Goal: Task Accomplishment & Management: Manage account settings

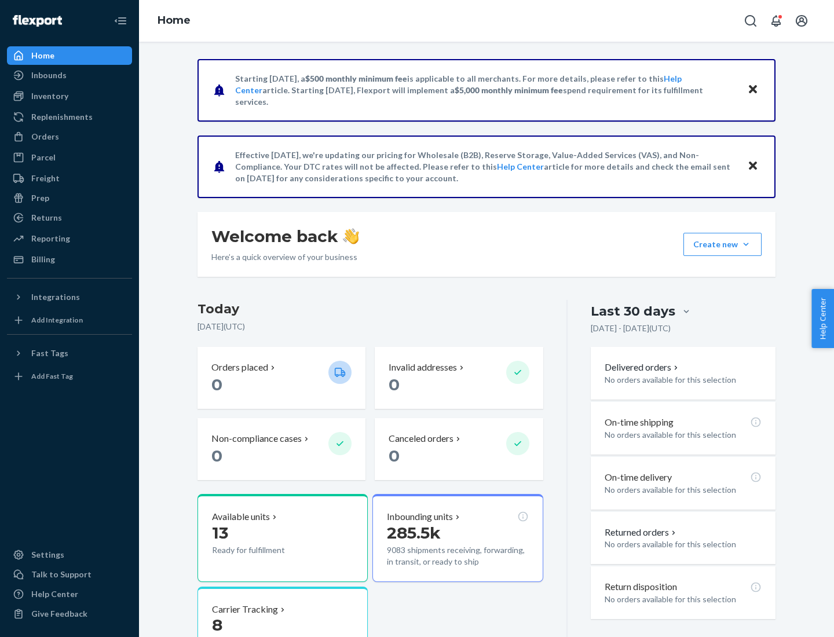
click at [746, 244] on button "Create new Create new inbound Create new order Create new product" at bounding box center [723, 244] width 78 height 23
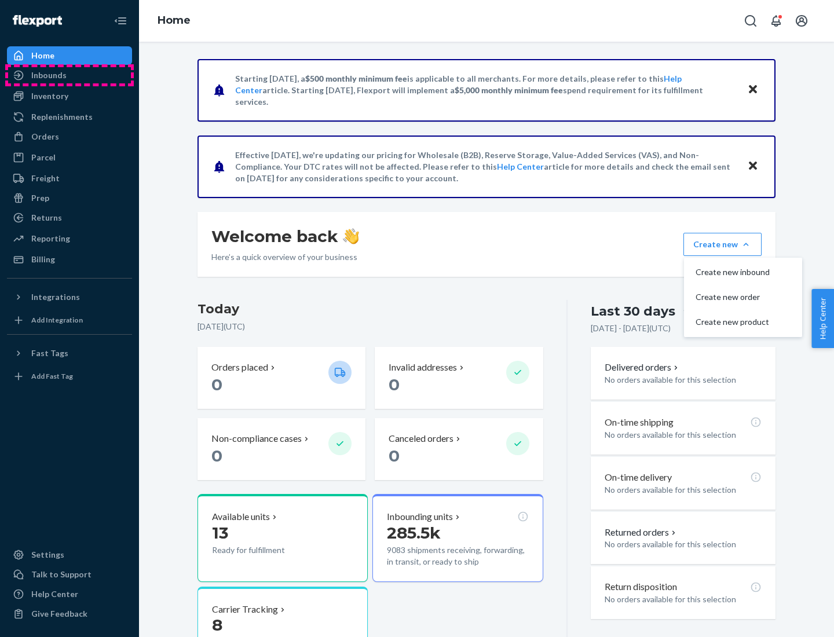
click at [70, 75] on div "Inbounds" at bounding box center [69, 75] width 123 height 16
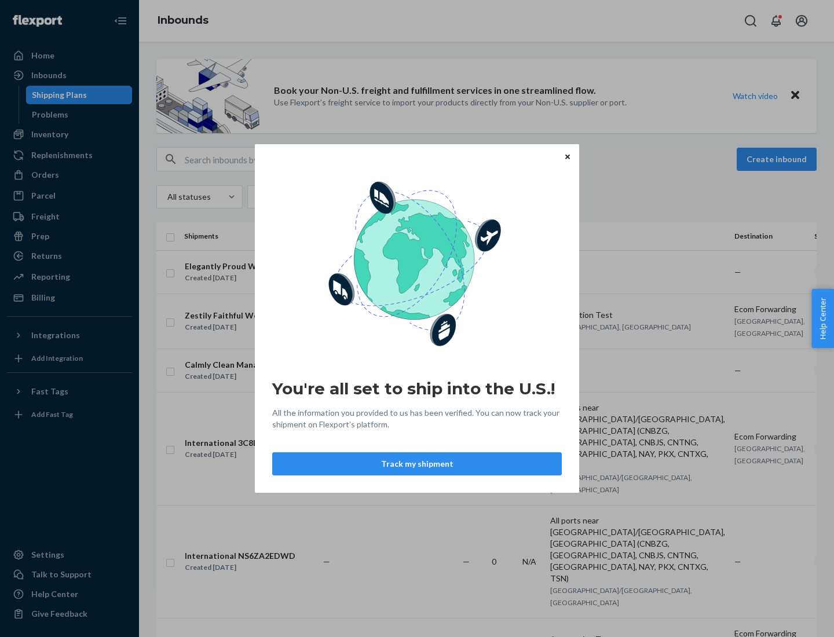
click at [417, 464] on button "Track my shipment" at bounding box center [417, 463] width 290 height 23
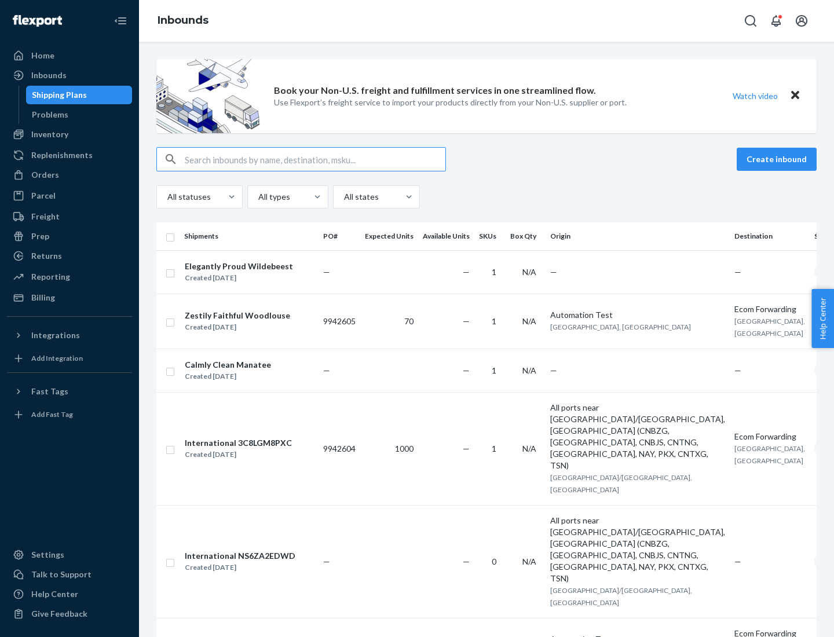
click at [779, 159] on button "Create inbound" at bounding box center [777, 159] width 80 height 23
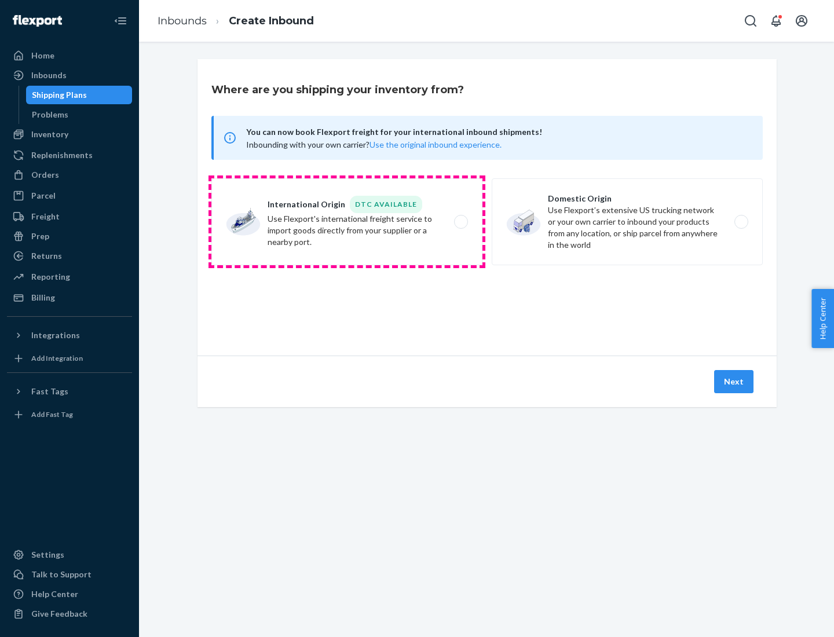
click at [347, 222] on label "International Origin DTC Available Use Flexport's international freight service…" at bounding box center [346, 221] width 271 height 87
click at [461, 222] on input "International Origin DTC Available Use Flexport's international freight service…" at bounding box center [465, 222] width 8 height 8
radio input "true"
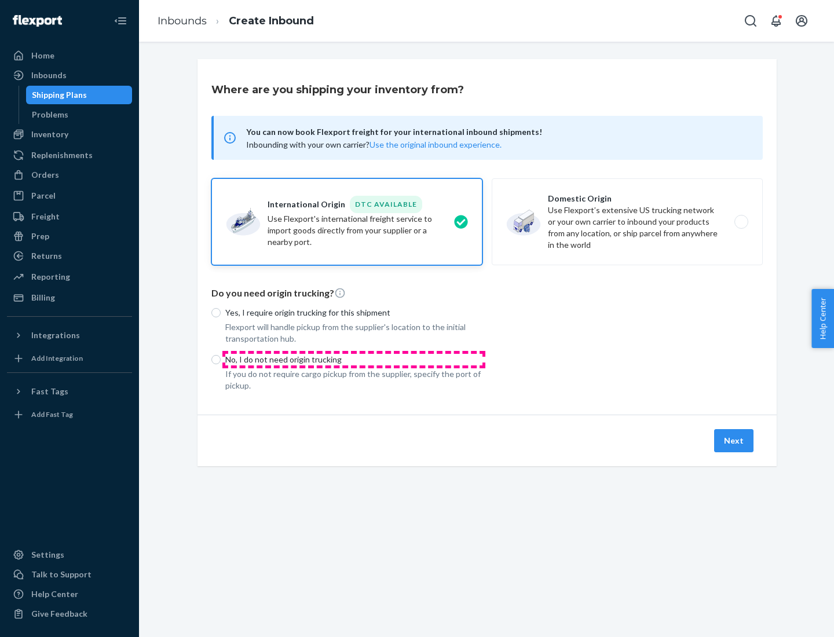
click at [354, 359] on p "No, I do not need origin trucking" at bounding box center [353, 360] width 257 height 12
click at [221, 359] on input "No, I do not need origin trucking" at bounding box center [215, 359] width 9 height 9
radio input "true"
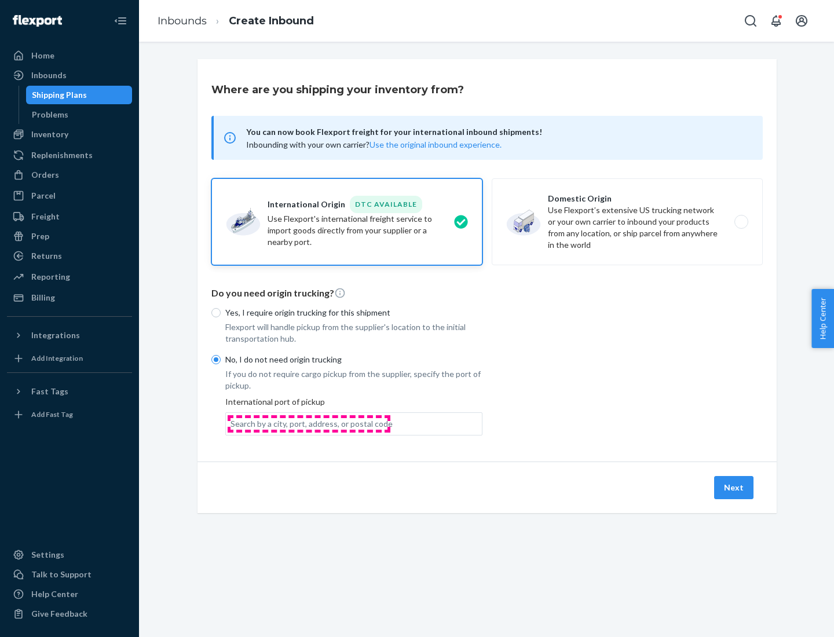
click at [309, 423] on div "Search by a city, port, address, or postal code" at bounding box center [312, 424] width 162 height 12
click at [232, 423] on input "Search by a city, port, address, or postal code" at bounding box center [231, 424] width 1 height 12
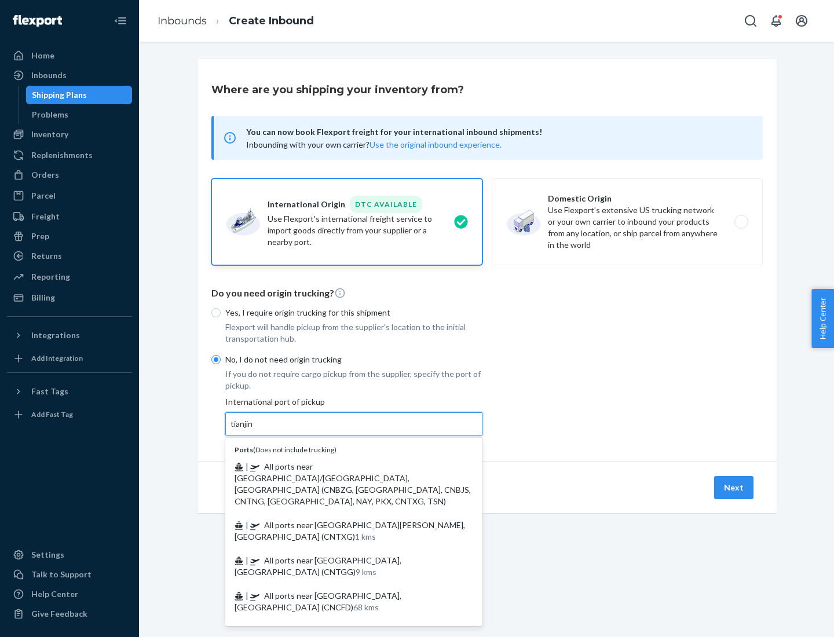
click at [342, 466] on span "| All ports near [GEOGRAPHIC_DATA]/[GEOGRAPHIC_DATA], [GEOGRAPHIC_DATA] (CNBZG,…" at bounding box center [353, 484] width 236 height 45
click at [254, 430] on input "tianjin" at bounding box center [243, 424] width 24 height 12
type input "All ports near [GEOGRAPHIC_DATA]/[GEOGRAPHIC_DATA], [GEOGRAPHIC_DATA] (CNBZG, […"
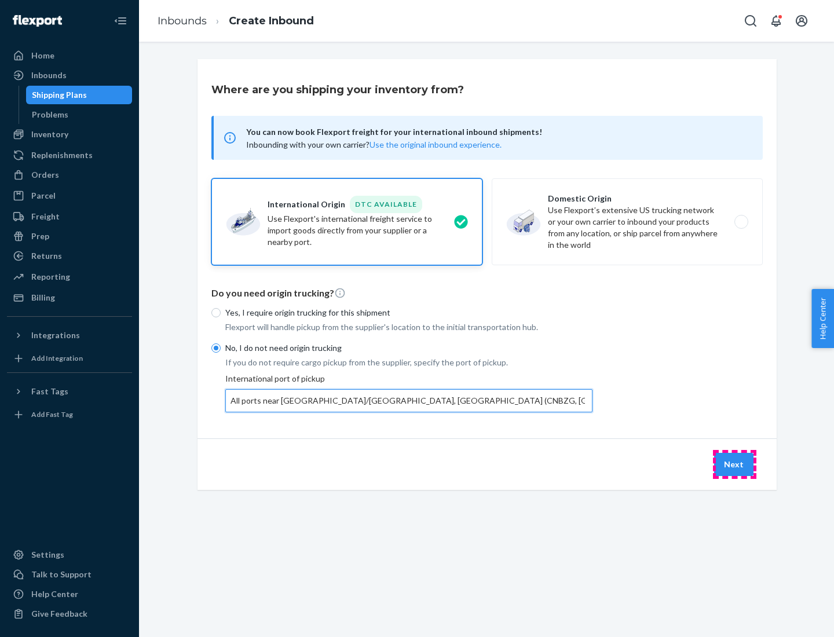
click at [735, 464] on button "Next" at bounding box center [733, 464] width 39 height 23
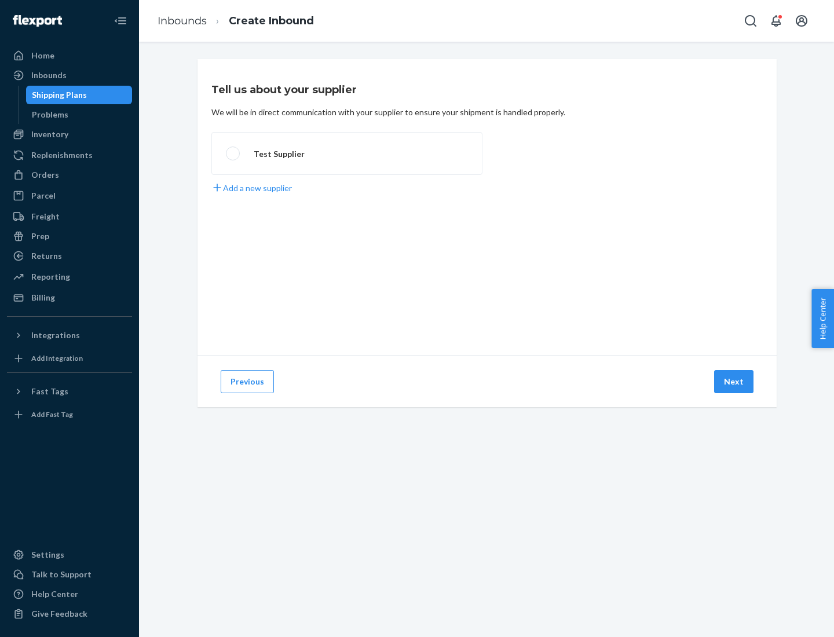
click at [347, 154] on label "Test Supplier" at bounding box center [346, 153] width 271 height 43
click at [233, 154] on input "Test Supplier" at bounding box center [230, 154] width 8 height 8
radio input "true"
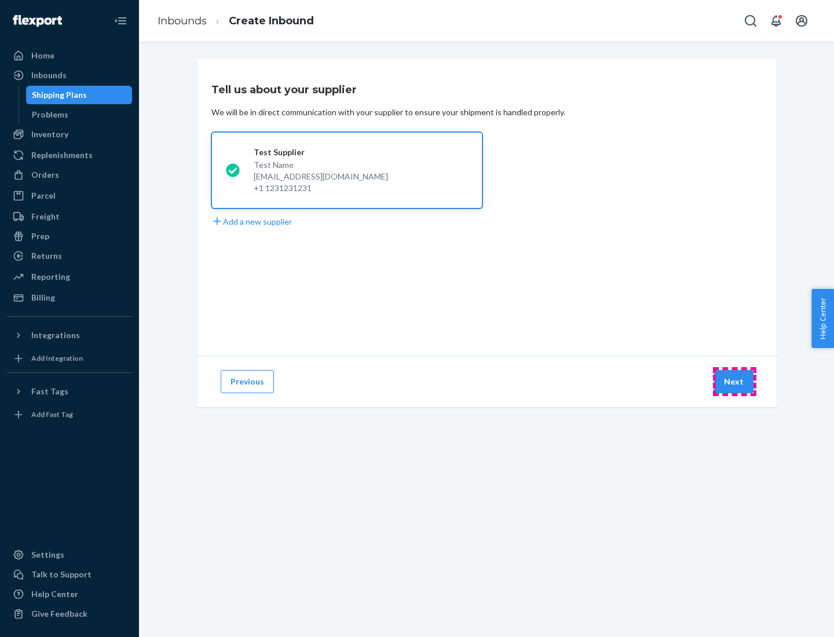
click at [735, 382] on button "Next" at bounding box center [733, 381] width 39 height 23
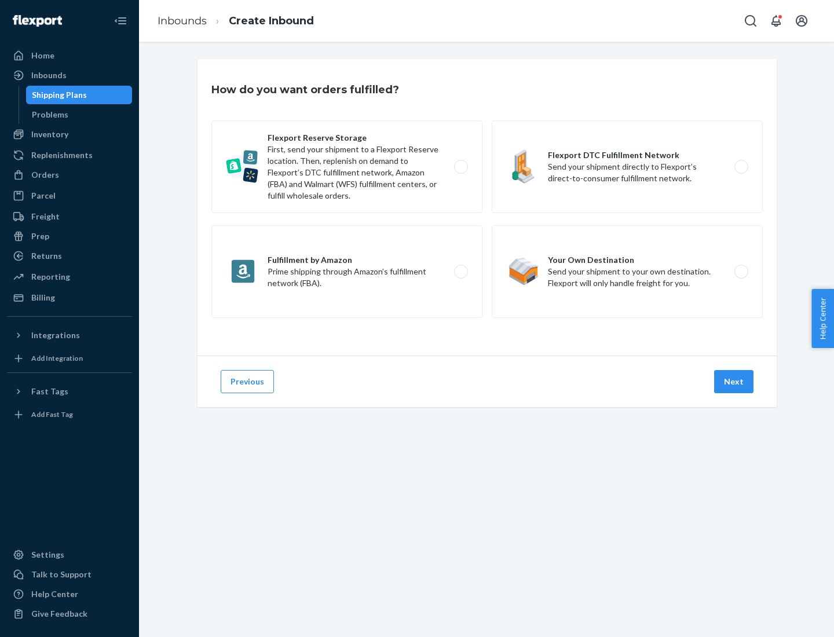
click at [347, 167] on label "Flexport Reserve Storage First, send your shipment to a Flexport Reserve locati…" at bounding box center [346, 166] width 271 height 93
click at [461, 167] on input "Flexport Reserve Storage First, send your shipment to a Flexport Reserve locati…" at bounding box center [465, 167] width 8 height 8
radio input "true"
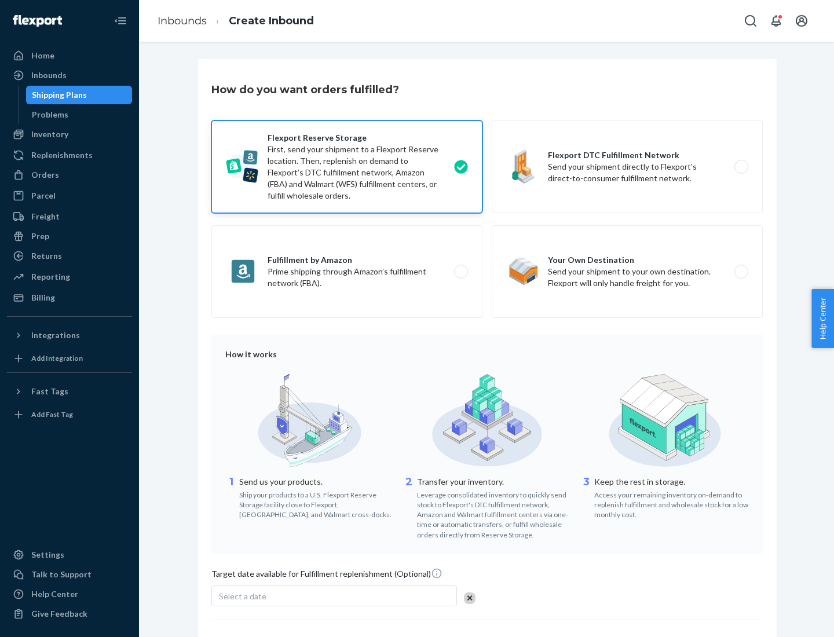
scroll to position [95, 0]
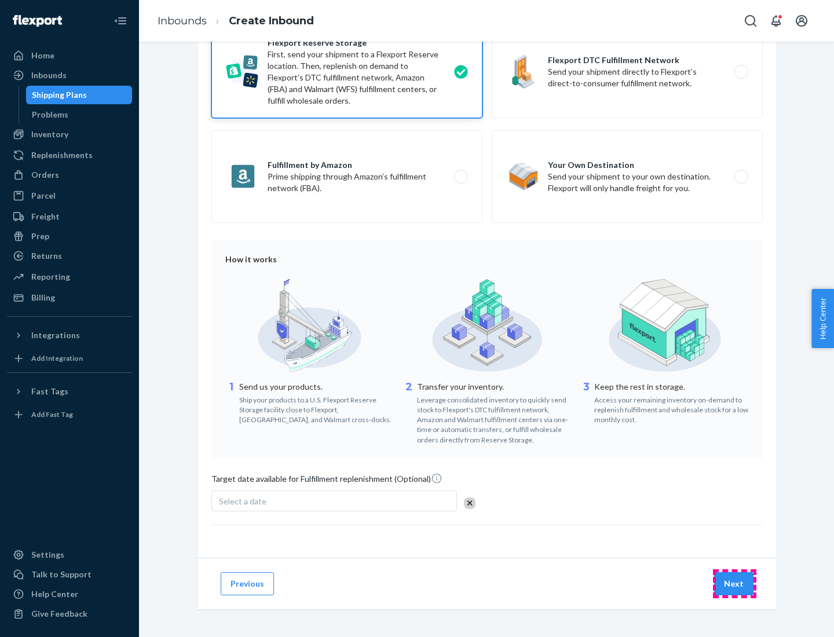
click at [735, 583] on button "Next" at bounding box center [733, 583] width 39 height 23
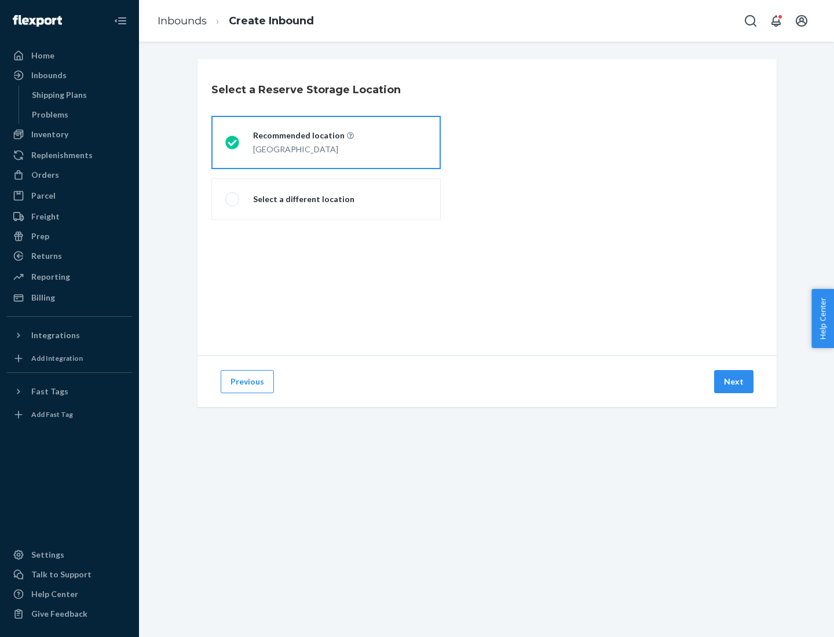
click at [326, 143] on div "[GEOGRAPHIC_DATA]" at bounding box center [303, 148] width 101 height 14
click at [233, 143] on input "Recommended location [GEOGRAPHIC_DATA]" at bounding box center [229, 143] width 8 height 8
click at [735, 382] on button "Next" at bounding box center [733, 381] width 39 height 23
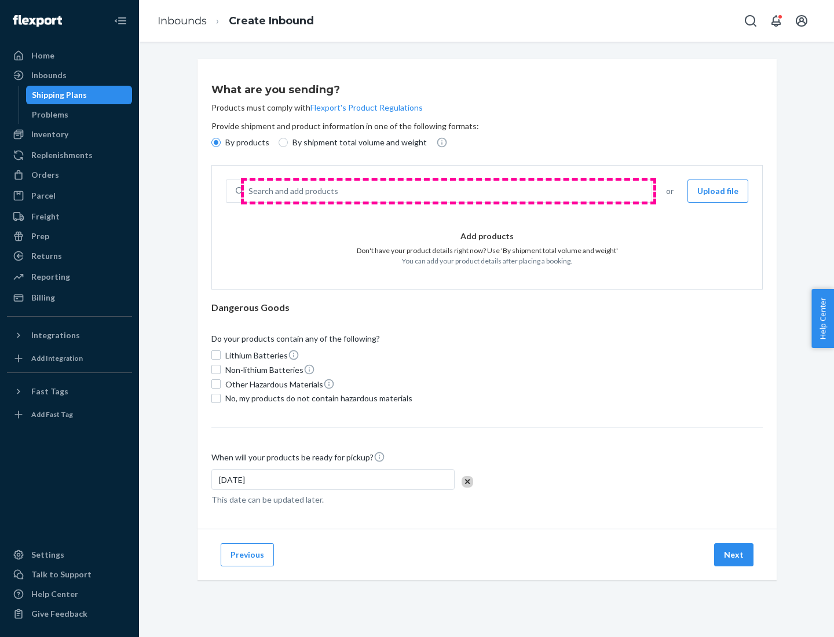
click at [448, 191] on div "Search and add products" at bounding box center [448, 191] width 408 height 21
click at [250, 191] on input "Search and add products" at bounding box center [249, 191] width 1 height 12
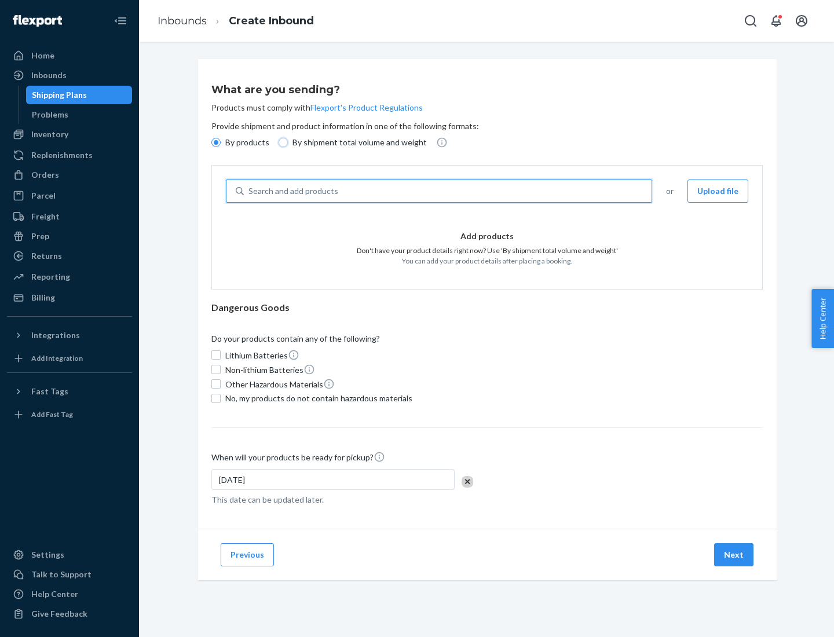
click at [282, 143] on input "By shipment total volume and weight" at bounding box center [283, 142] width 9 height 9
radio input "true"
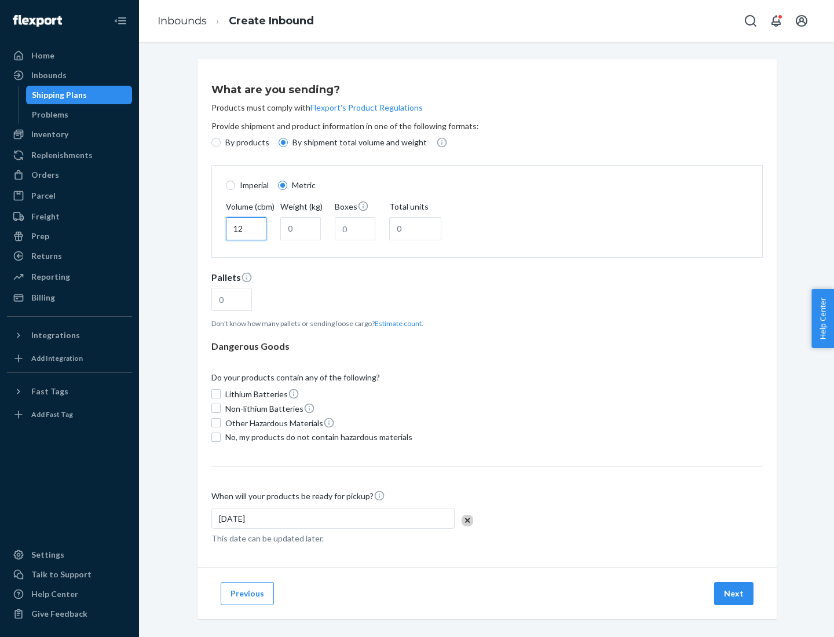
type input "12"
type input "22"
type input "222"
type input "121"
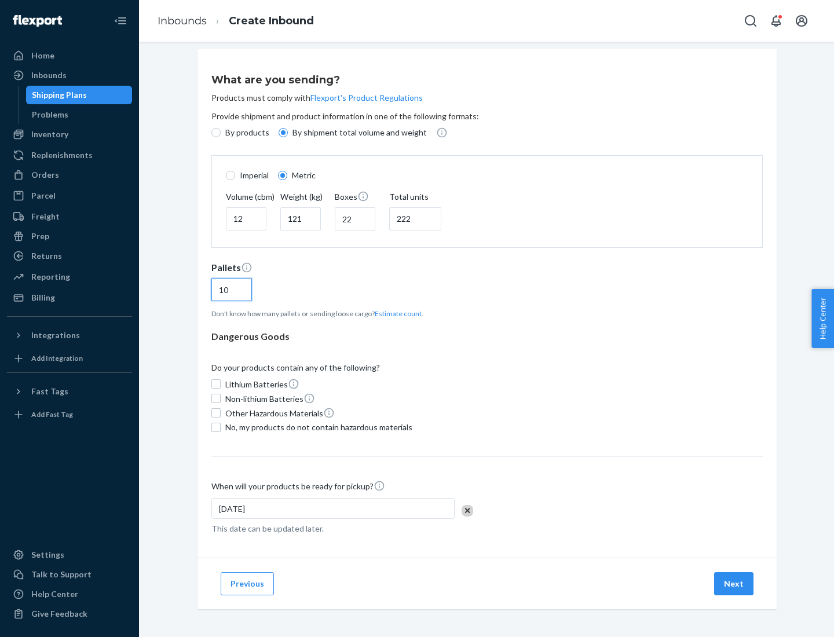
type input "10"
click at [317, 427] on span "No, my products do not contain hazardous materials" at bounding box center [318, 428] width 187 height 12
click at [221, 427] on input "No, my products do not contain hazardous materials" at bounding box center [215, 427] width 9 height 9
checkbox input "true"
click at [735, 583] on button "Next" at bounding box center [733, 583] width 39 height 23
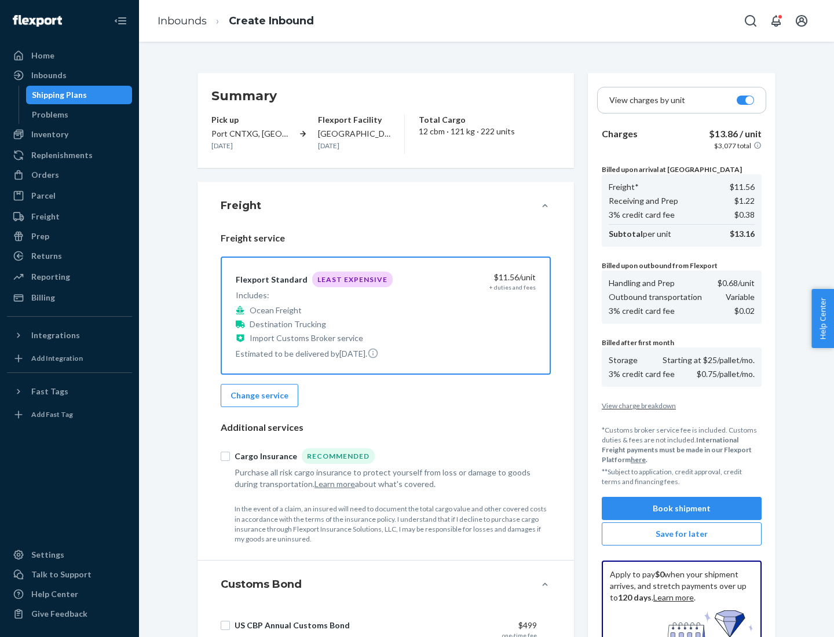
scroll to position [169, 0]
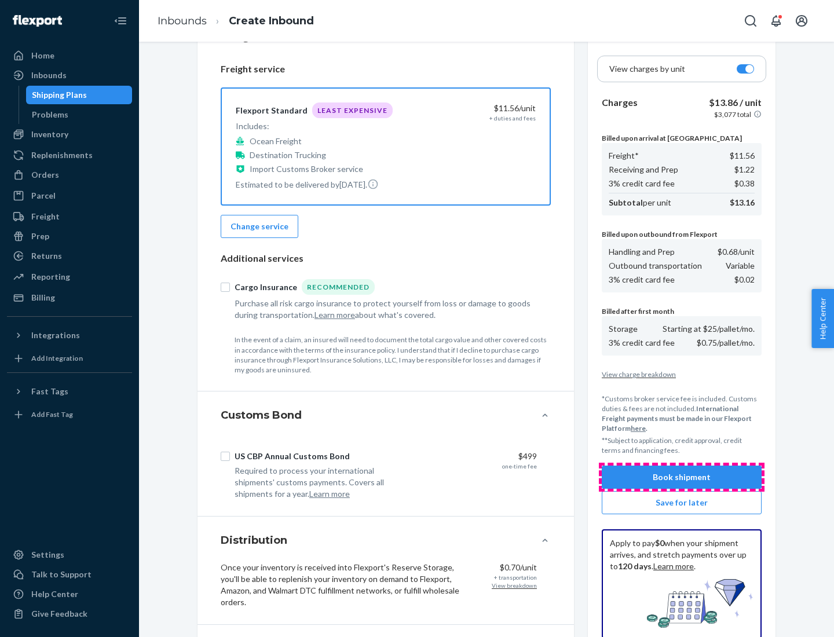
click at [682, 477] on button "Book shipment" at bounding box center [682, 477] width 160 height 23
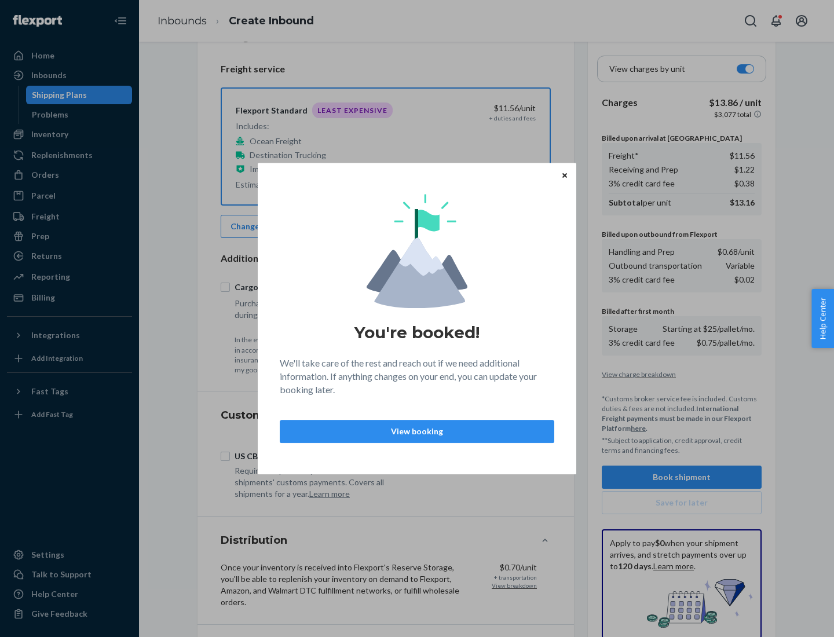
click at [417, 431] on p "View booking" at bounding box center [417, 432] width 255 height 12
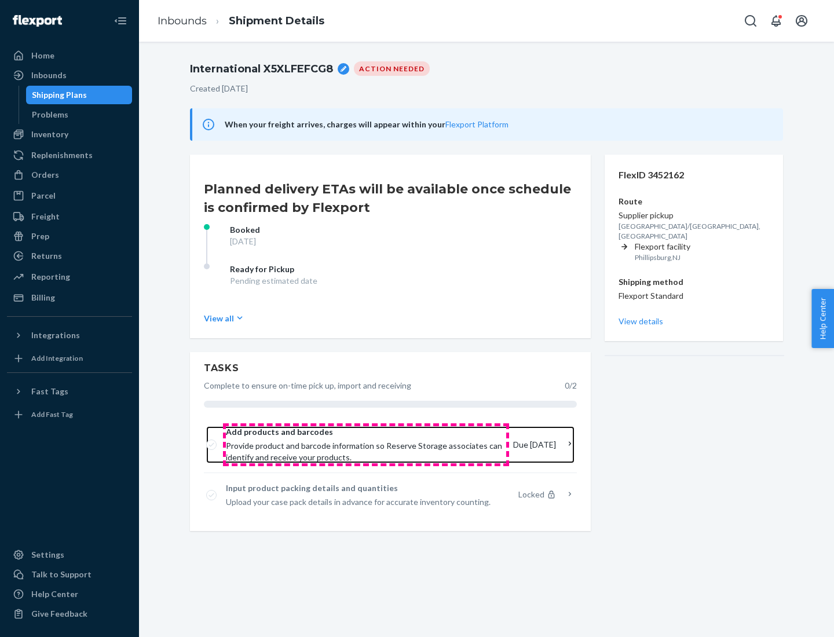
click at [366, 445] on span "Provide product and barcode information so Reserve Storage associates can ident…" at bounding box center [365, 451] width 278 height 23
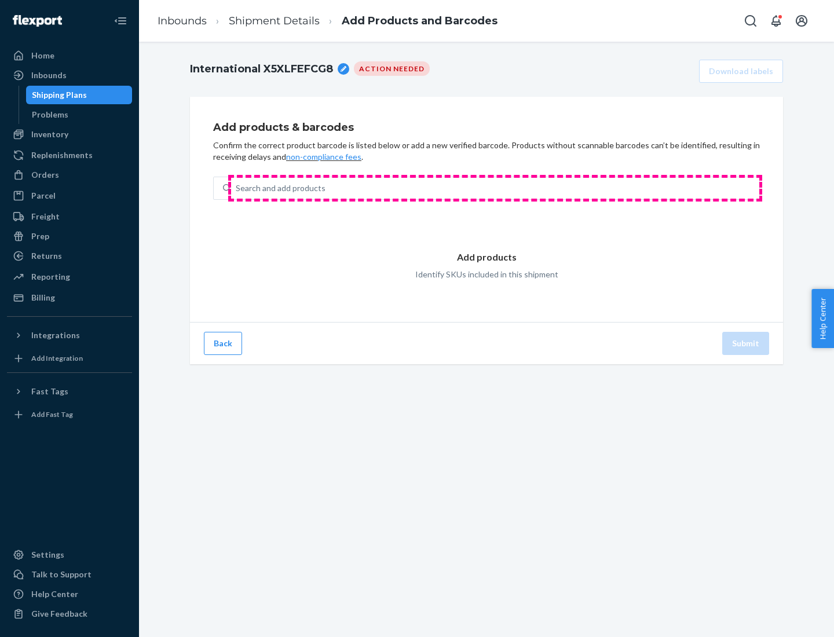
click at [495, 188] on div "Search and add products" at bounding box center [495, 188] width 528 height 21
click at [237, 188] on input "Search and add products" at bounding box center [236, 188] width 1 height 12
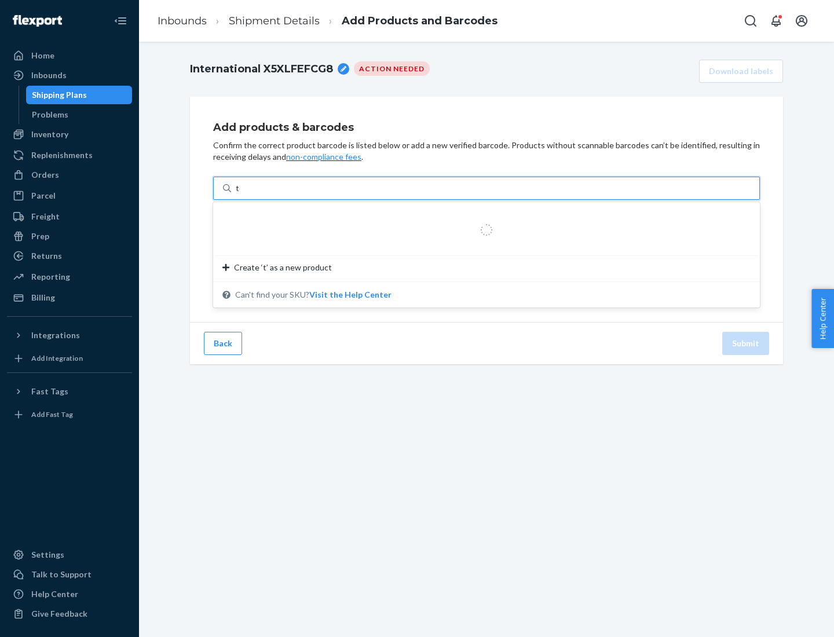
type input "test"
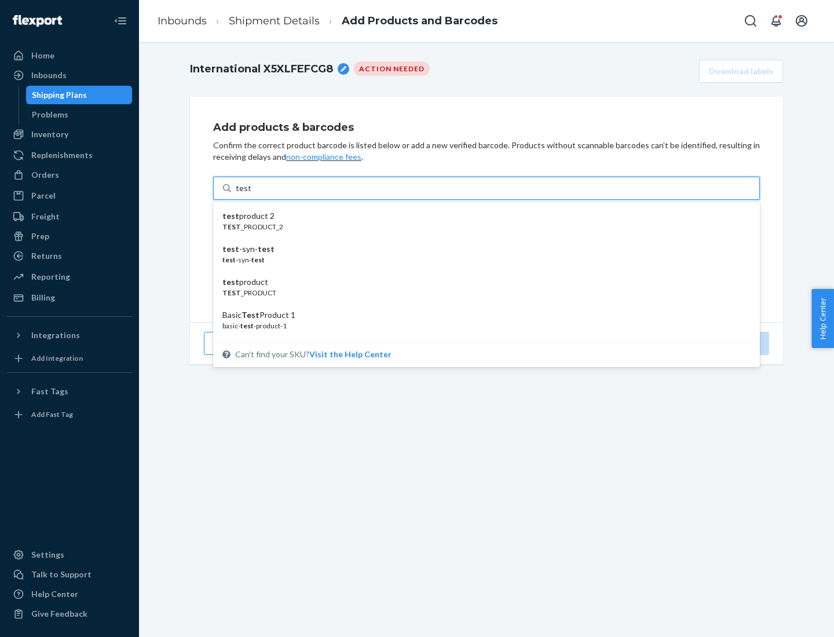
scroll to position [43, 0]
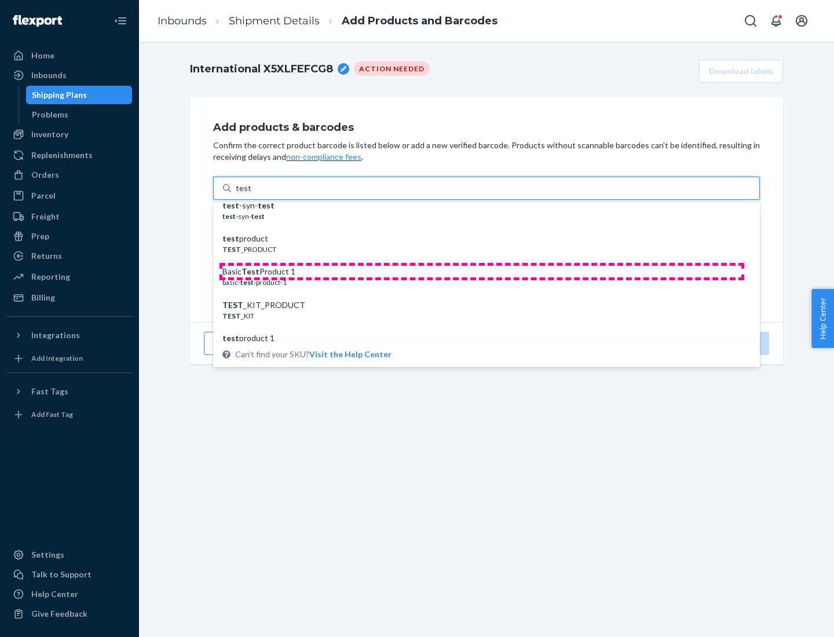
click at [482, 272] on div "Basic Test Product 1" at bounding box center [481, 272] width 519 height 12
click at [251, 194] on input "test" at bounding box center [243, 188] width 15 height 12
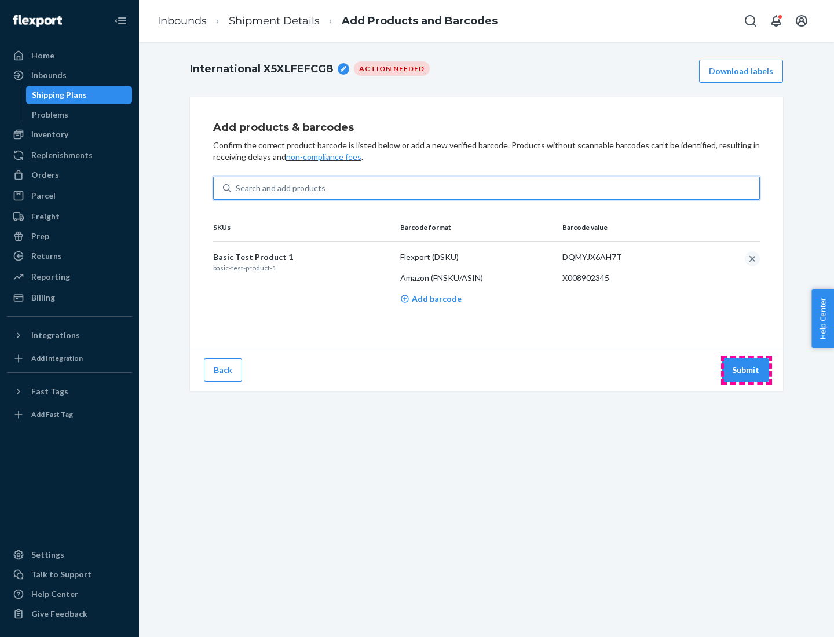
click at [746, 370] on button "Submit" at bounding box center [745, 370] width 47 height 23
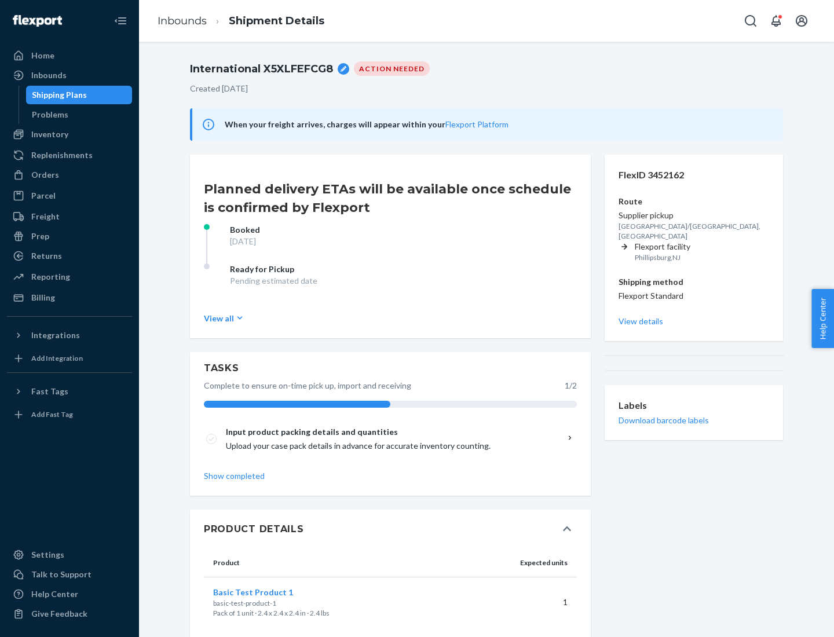
scroll to position [20, 0]
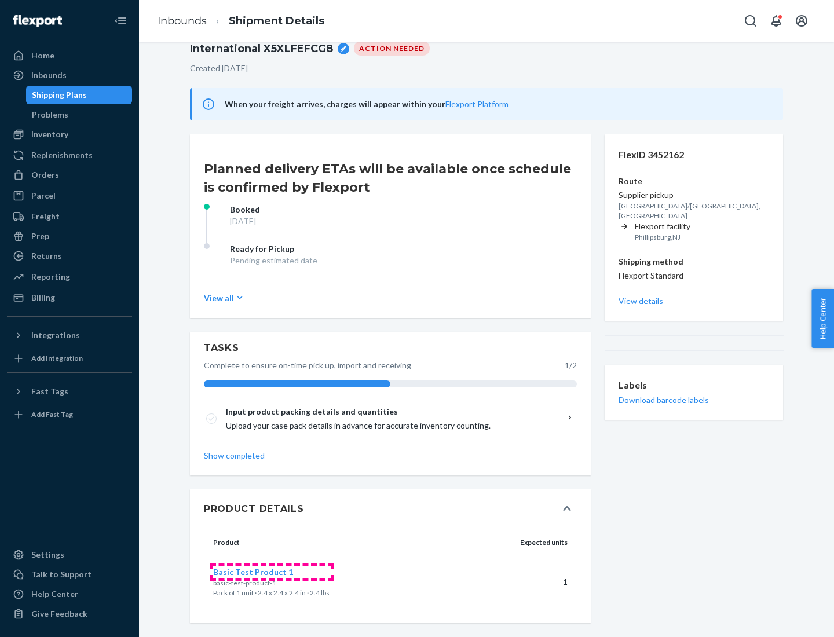
click at [272, 572] on span "Basic Test Product 1" at bounding box center [253, 572] width 80 height 10
